Goal: Task Accomplishment & Management: Manage account settings

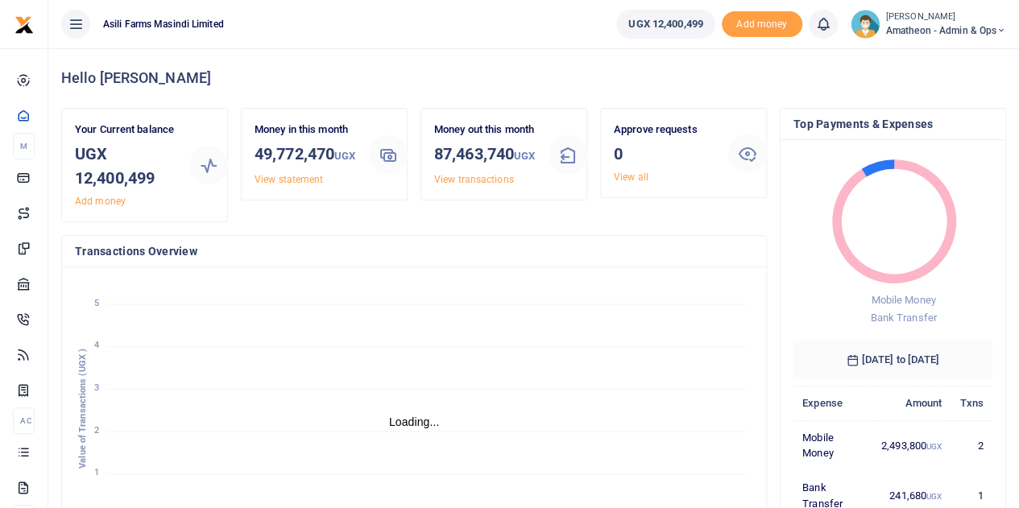
scroll to position [225, 187]
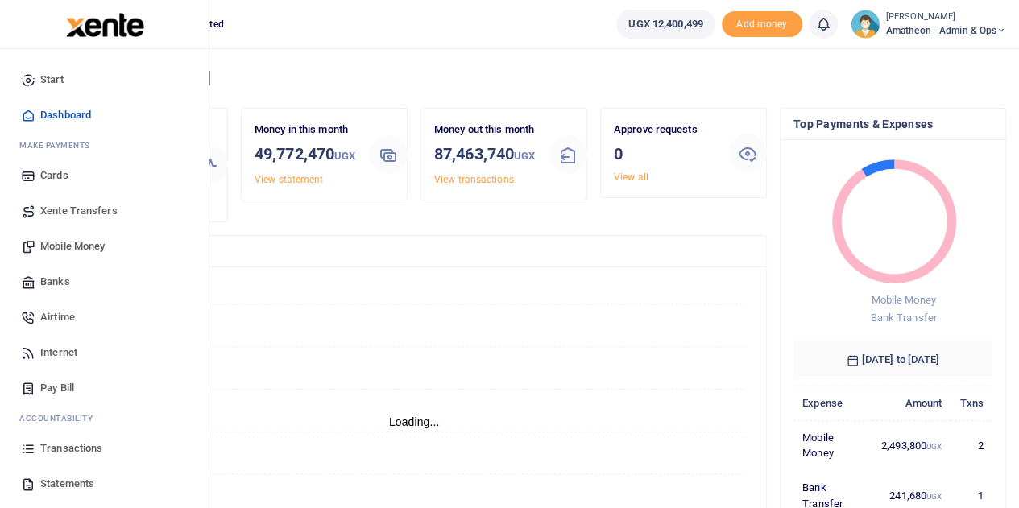
click at [45, 482] on span "Statements" at bounding box center [67, 484] width 54 height 16
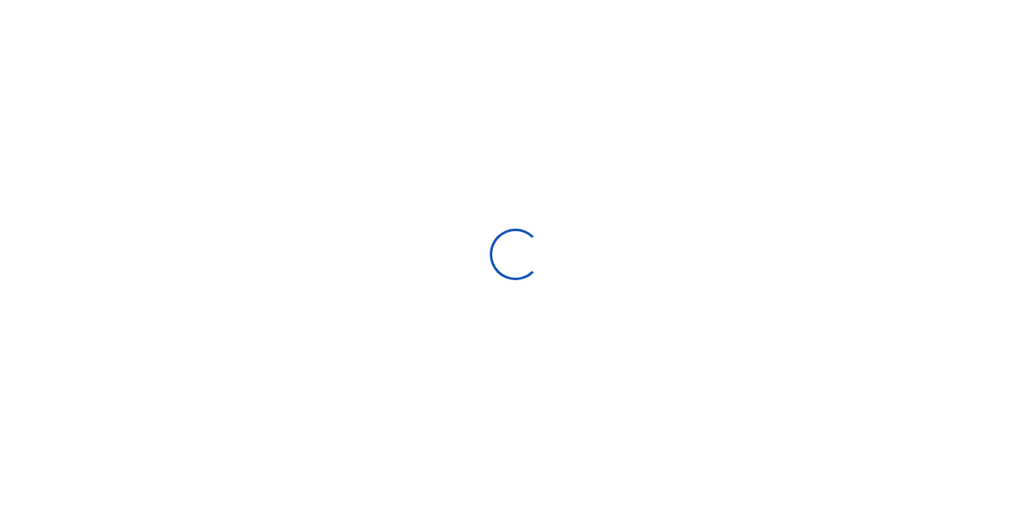
select select "ALL"
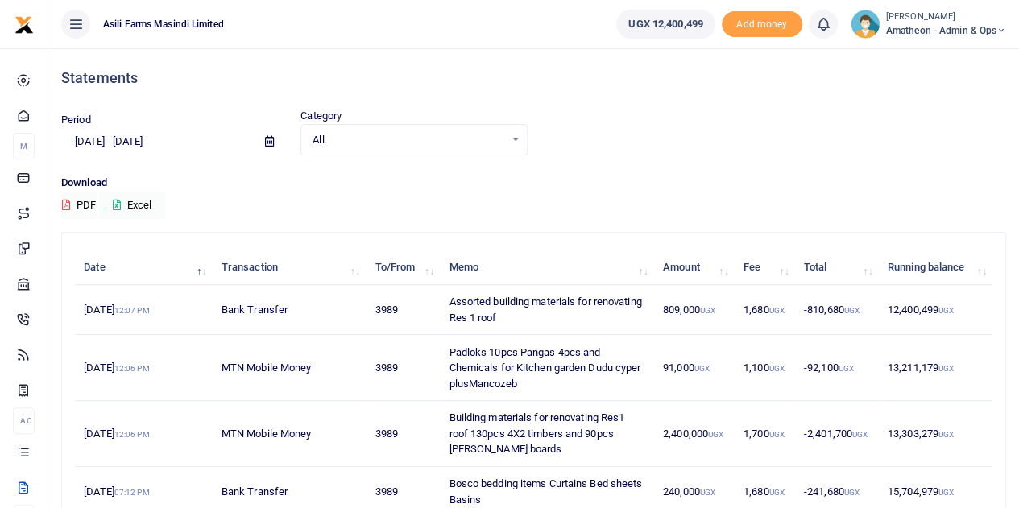
click at [270, 141] on icon at bounding box center [269, 141] width 9 height 10
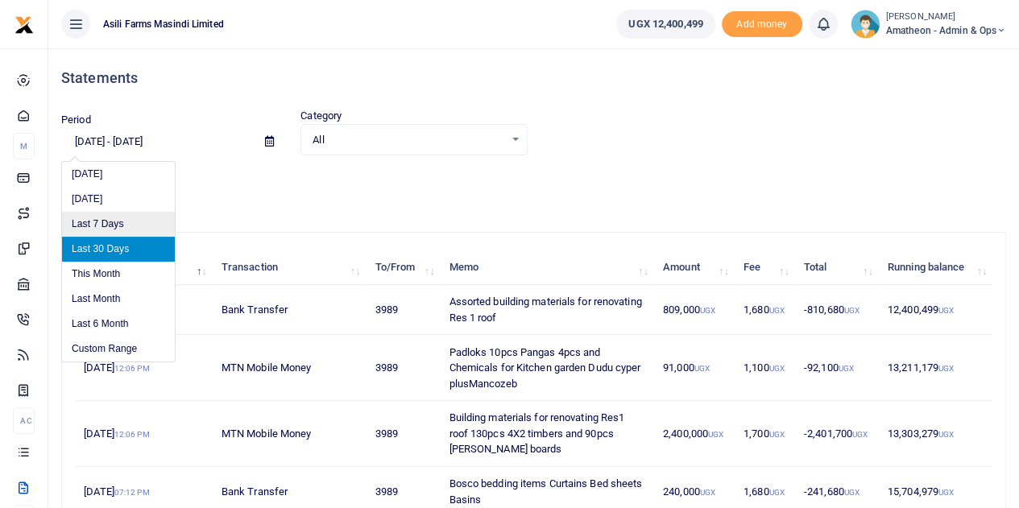
click at [115, 230] on li "Last 7 Days" at bounding box center [118, 224] width 113 height 25
type input "[DATE] - [DATE]"
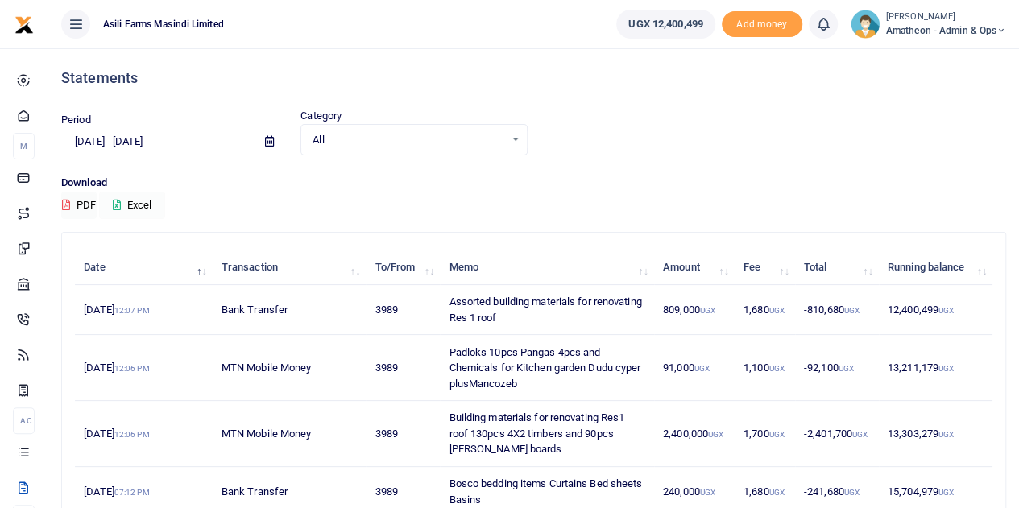
click at [121, 205] on icon at bounding box center [117, 205] width 8 height 10
